Goal: Task Accomplishment & Management: Manage account settings

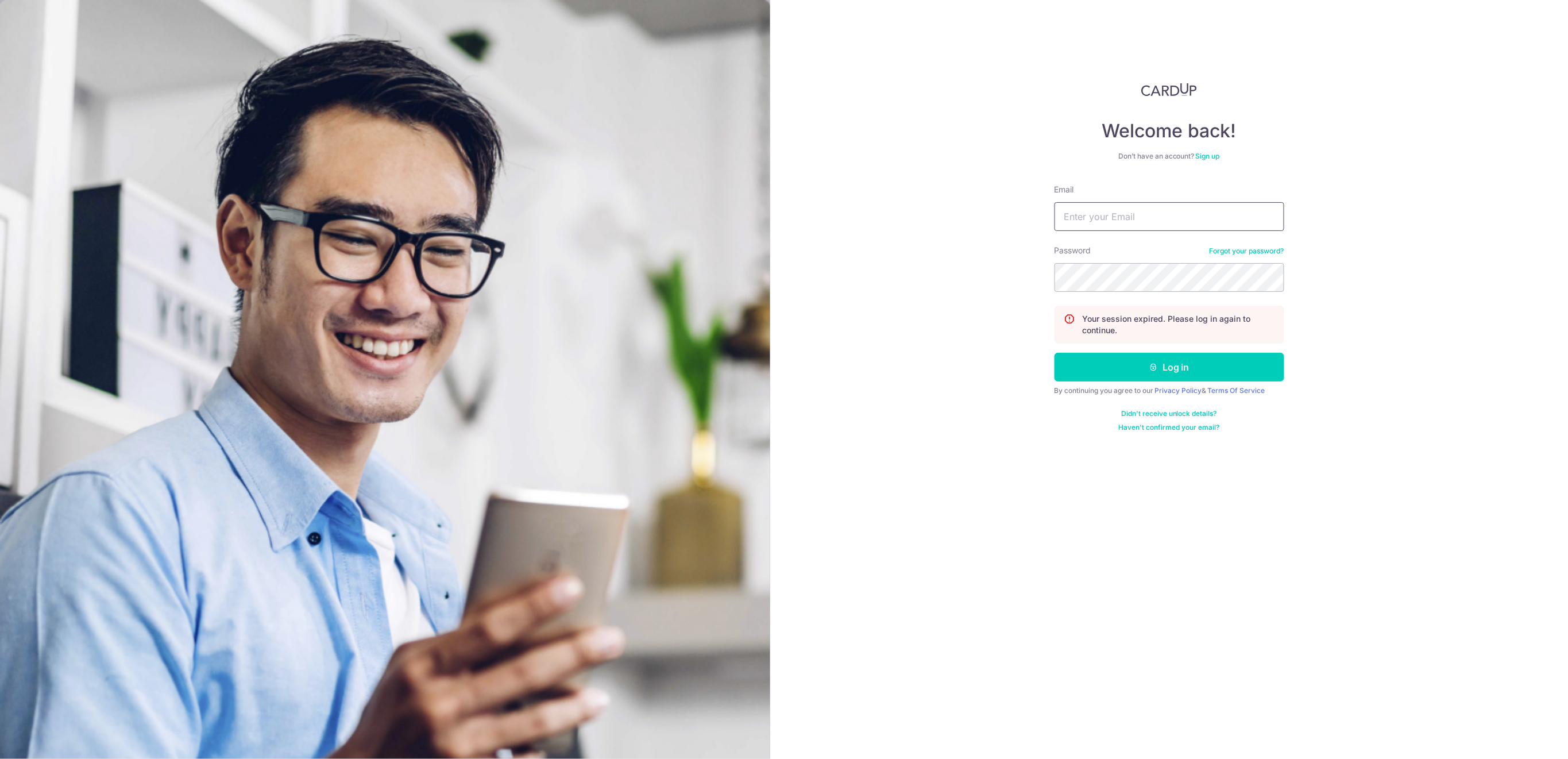
click at [1198, 212] on input "Email" at bounding box center [1169, 216] width 230 height 29
type input "[EMAIL_ADDRESS][DOMAIN_NAME]"
click at [1206, 363] on button "Log in" at bounding box center [1169, 367] width 230 height 29
